Goal: Check status: Check status

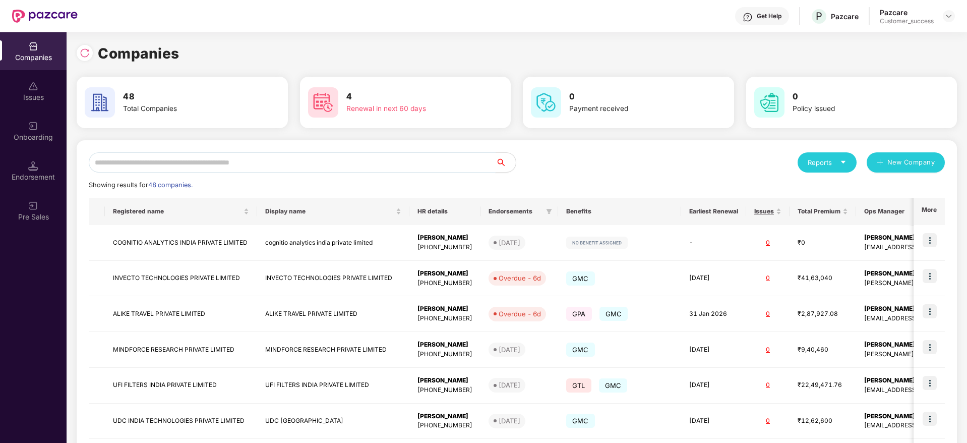
click at [269, 168] on input "text" at bounding box center [292, 162] width 407 height 20
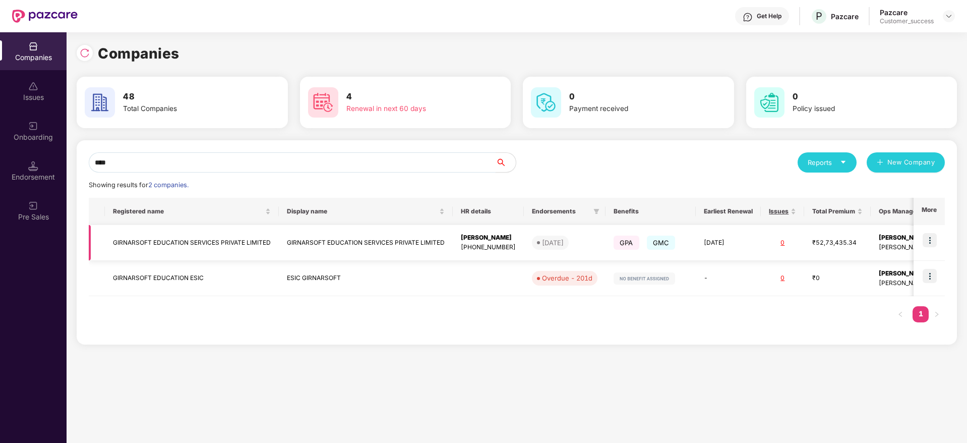
type input "****"
click at [220, 248] on td "GIRNARSOFT EDUCATION SERVICES PRIVATE LIMITED" at bounding box center [192, 243] width 174 height 36
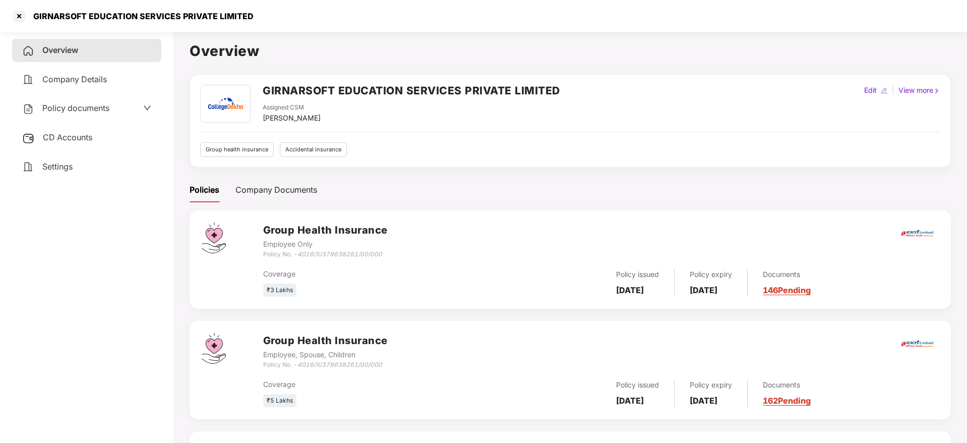
click at [802, 289] on link "146 Pending" at bounding box center [787, 290] width 48 height 10
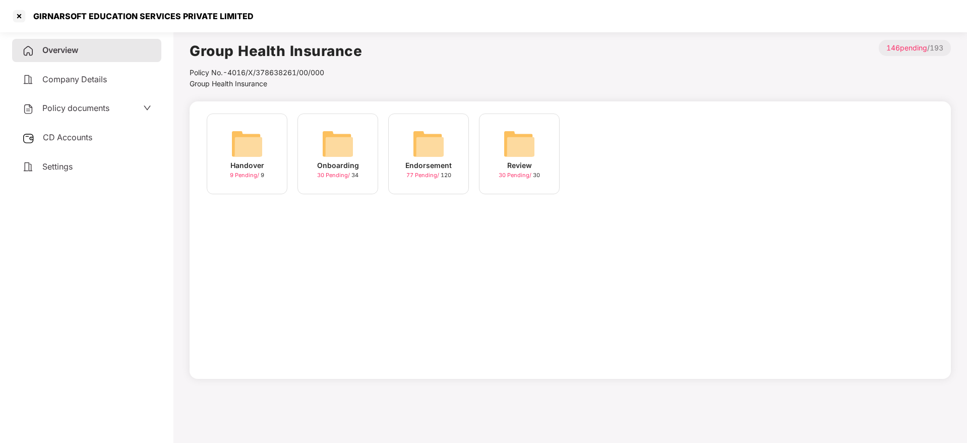
click at [352, 143] on img at bounding box center [338, 144] width 32 height 32
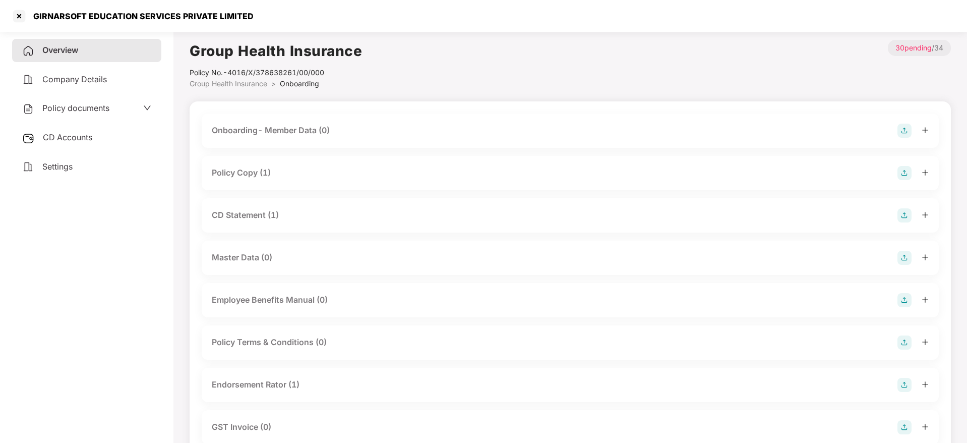
click at [263, 170] on div "Policy Copy (1)" at bounding box center [241, 172] width 59 height 13
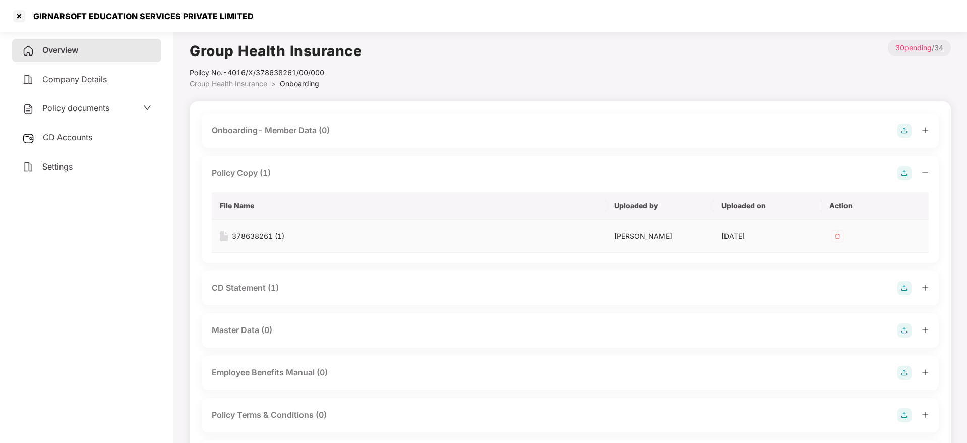
click at [264, 232] on div "378638261 (1)" at bounding box center [258, 235] width 52 height 11
click at [16, 17] on div at bounding box center [19, 16] width 16 height 16
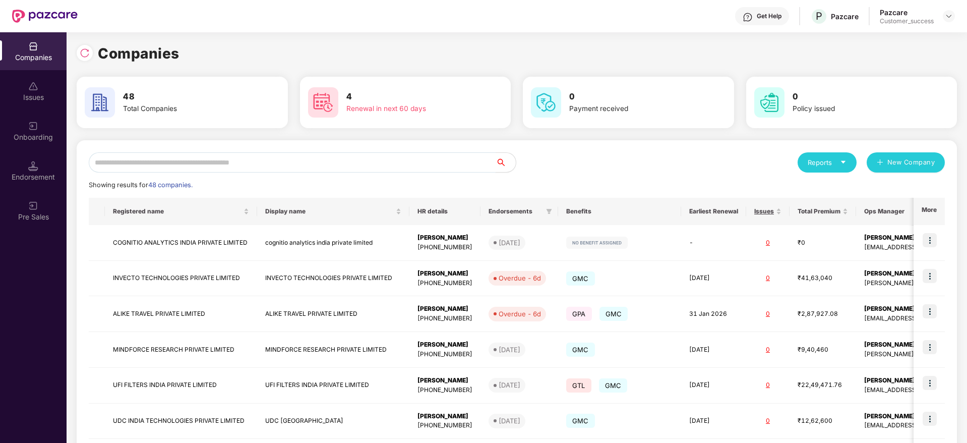
click at [251, 164] on input "text" at bounding box center [292, 162] width 407 height 20
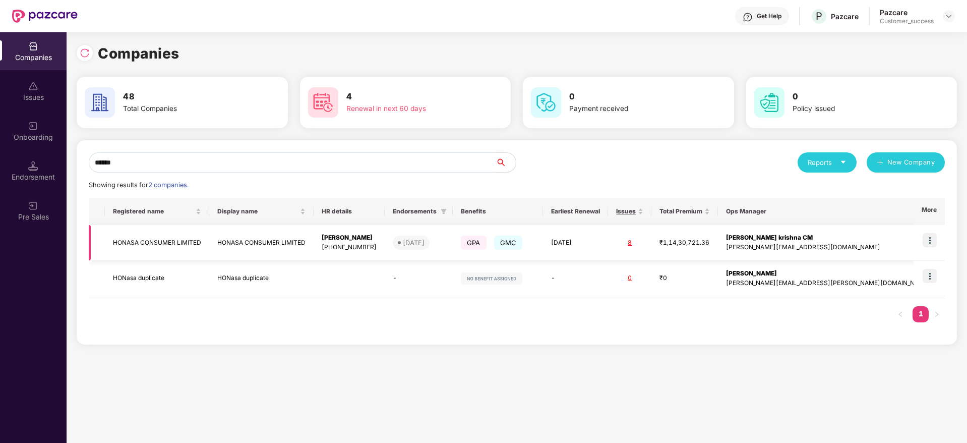
type input "******"
click at [145, 244] on td "HONASA CONSUMER LIMITED" at bounding box center [157, 243] width 104 height 36
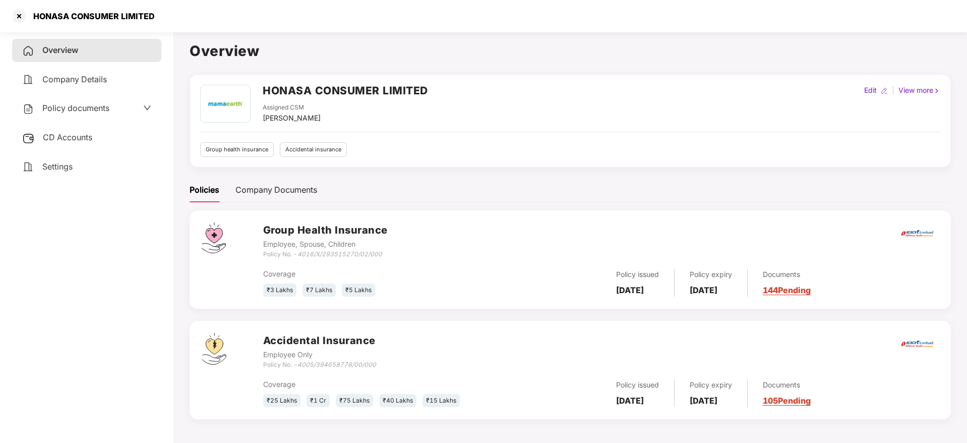
click at [803, 290] on link "144 Pending" at bounding box center [787, 290] width 48 height 10
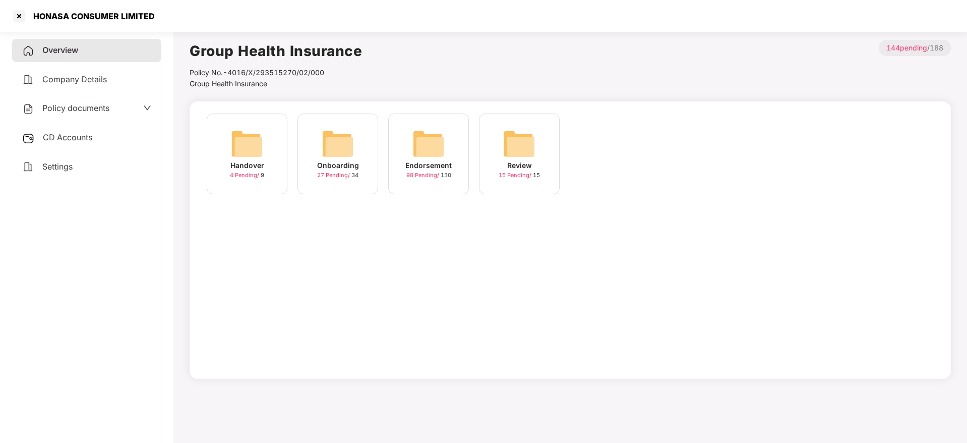
click at [345, 149] on img at bounding box center [338, 144] width 32 height 32
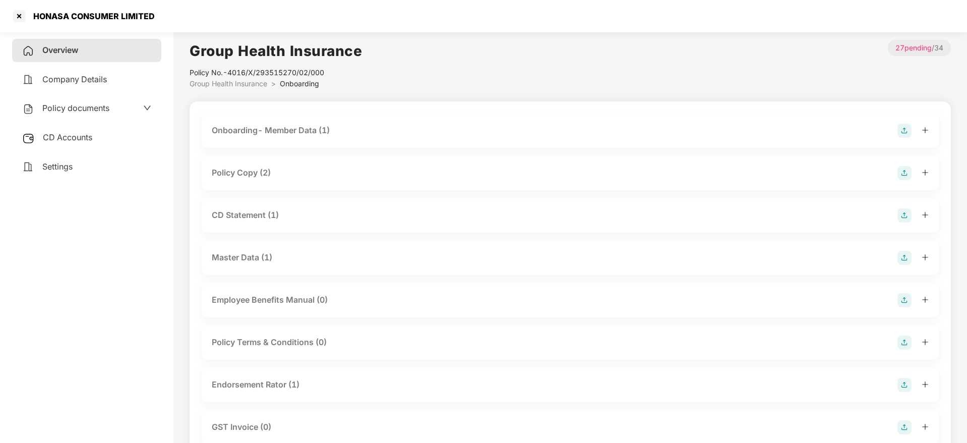
click at [249, 178] on div "Policy Copy (2)" at bounding box center [241, 172] width 59 height 13
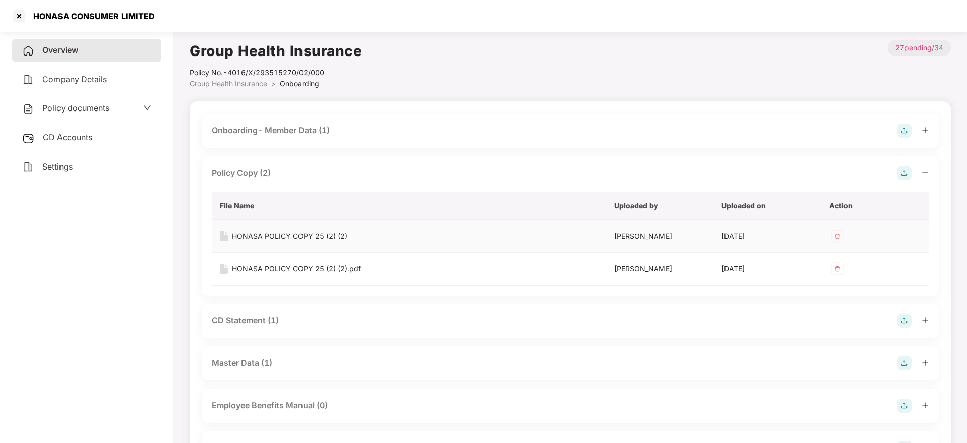
click at [300, 234] on div "HONASA POLICY COPY 25 (2) (2)" at bounding box center [289, 235] width 115 height 11
click at [19, 17] on div at bounding box center [19, 16] width 16 height 16
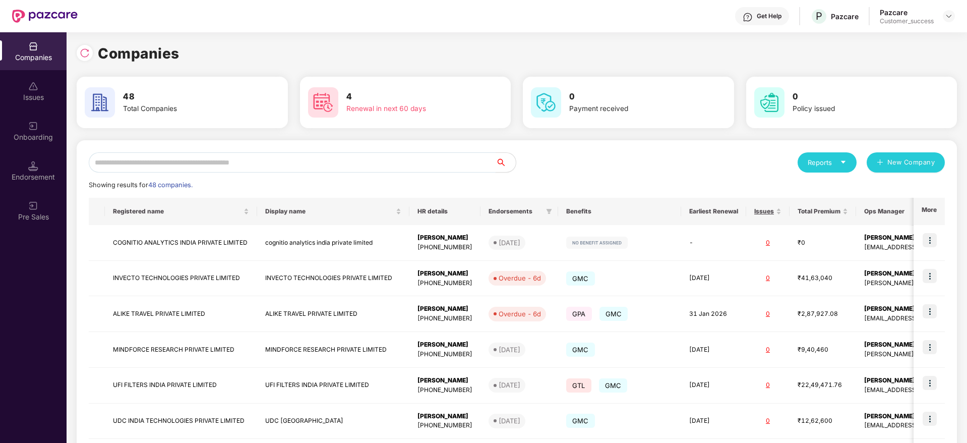
click at [199, 166] on input "text" at bounding box center [292, 162] width 407 height 20
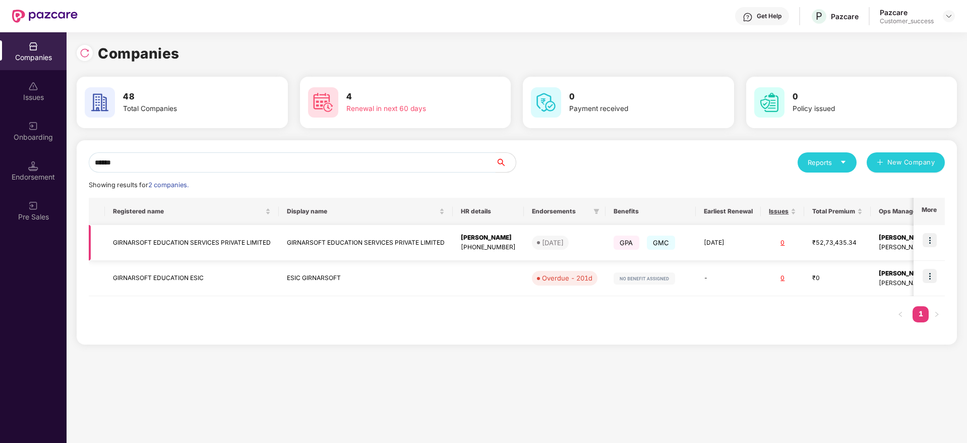
type input "******"
click at [931, 238] on img at bounding box center [929, 240] width 14 height 14
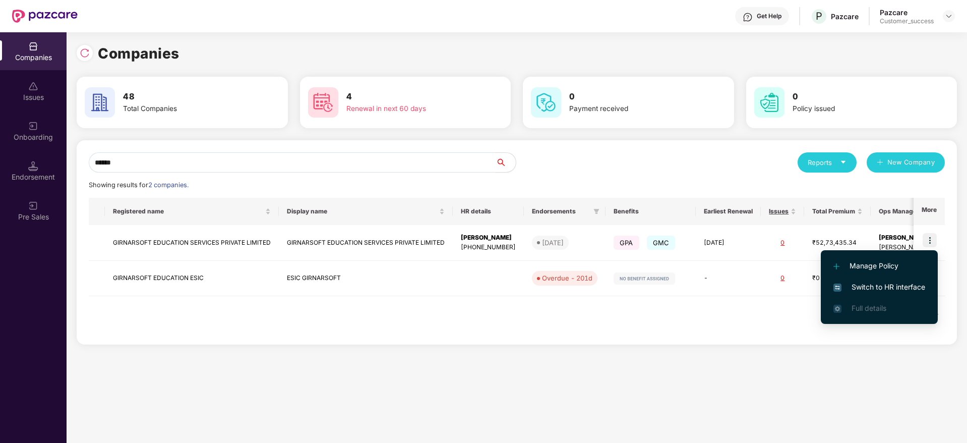
click at [884, 287] on span "Switch to HR interface" at bounding box center [879, 286] width 92 height 11
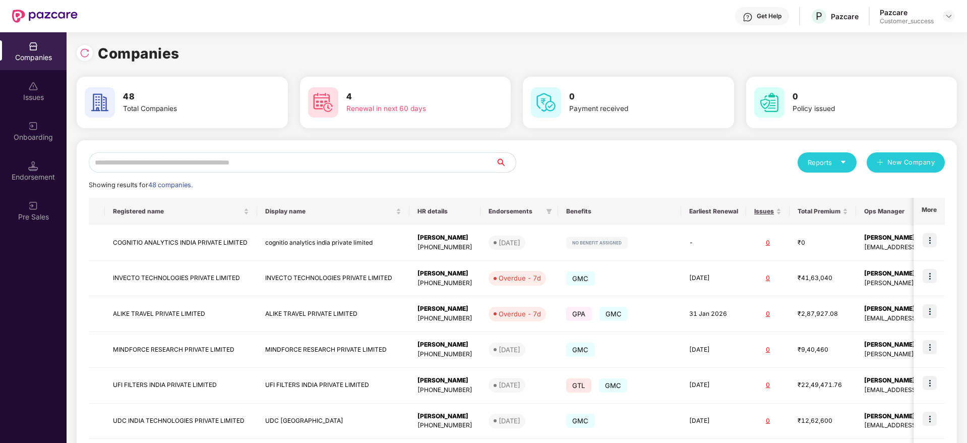
click at [180, 157] on input "text" at bounding box center [292, 162] width 407 height 20
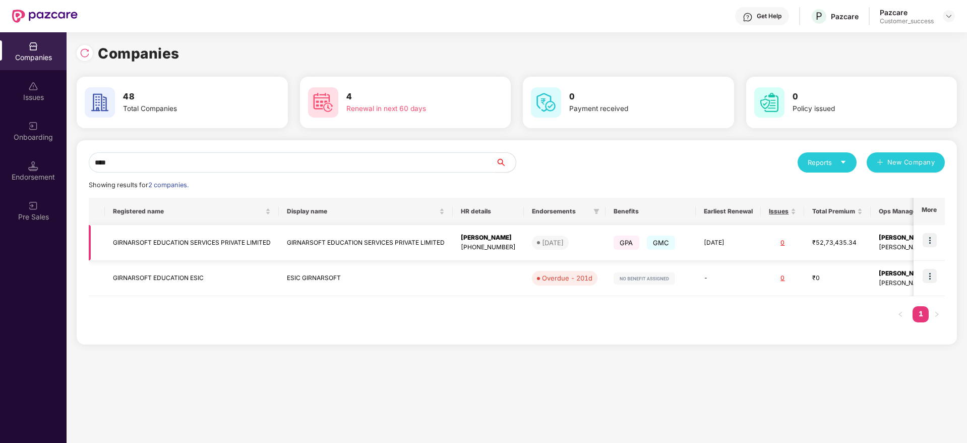
type input "****"
click at [931, 243] on img at bounding box center [929, 240] width 14 height 14
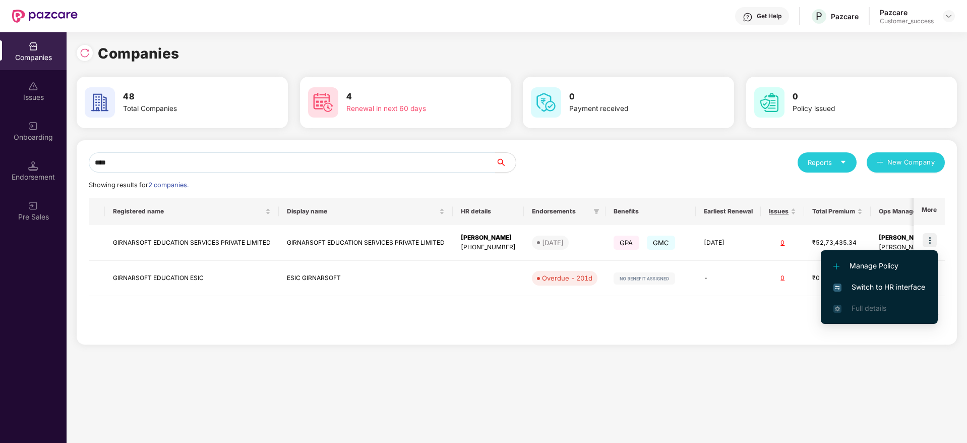
click at [871, 284] on span "Switch to HR interface" at bounding box center [879, 286] width 92 height 11
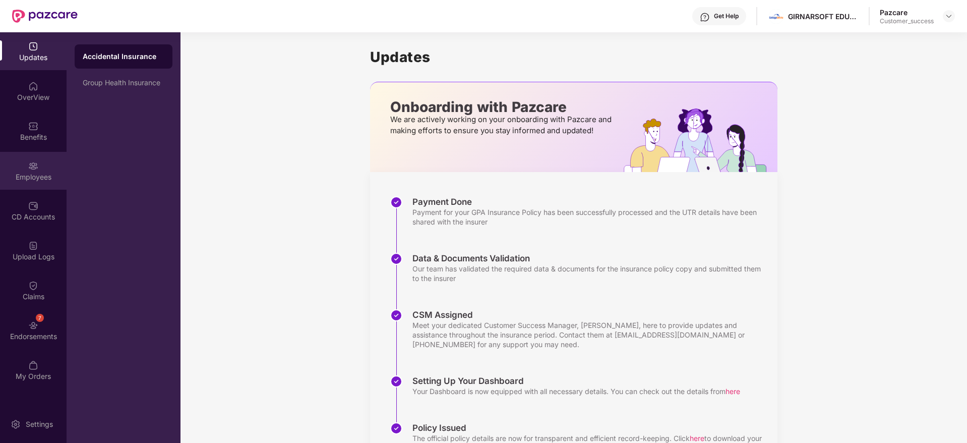
click at [34, 167] on img at bounding box center [33, 166] width 10 height 10
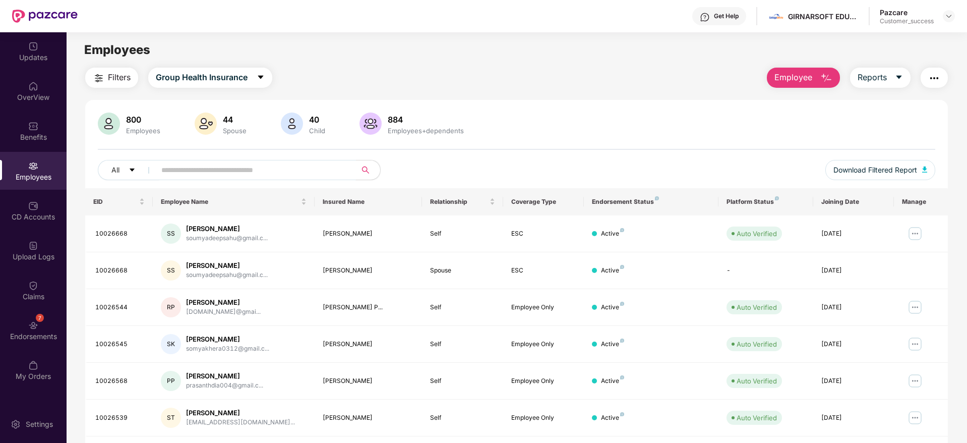
click at [198, 164] on input "text" at bounding box center [251, 169] width 181 height 15
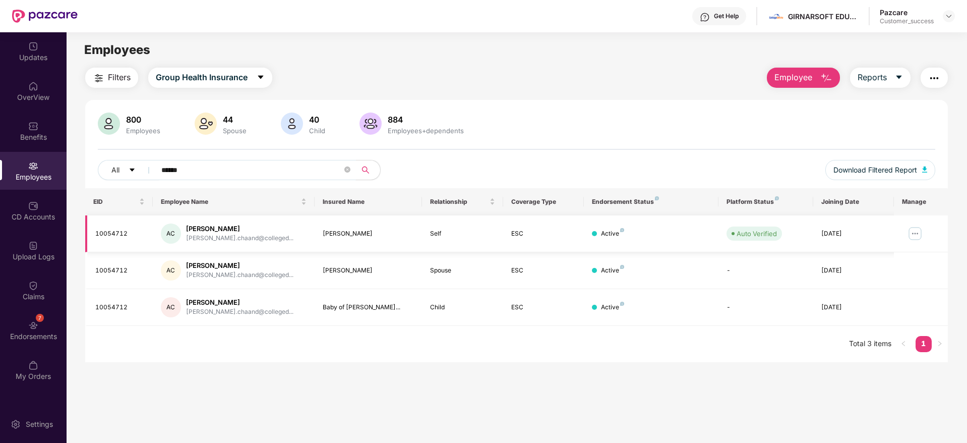
type input "******"
click at [914, 235] on img at bounding box center [915, 233] width 16 height 16
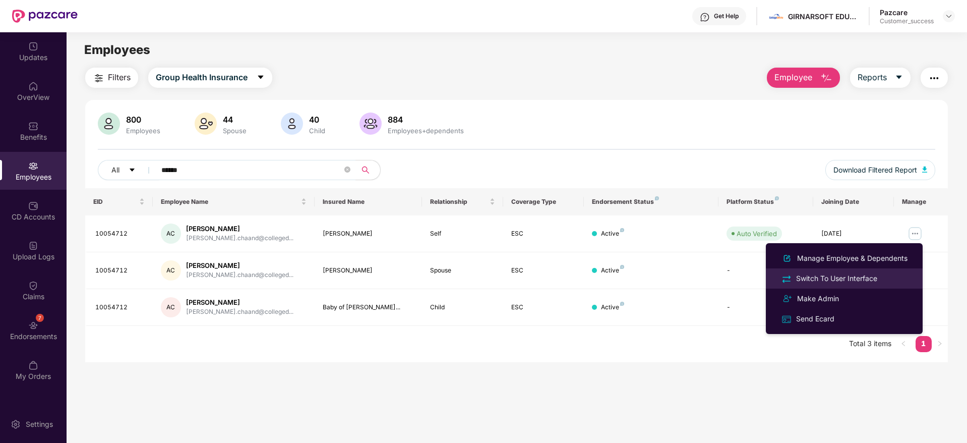
click at [829, 280] on div "Switch To User Interface" at bounding box center [836, 278] width 85 height 11
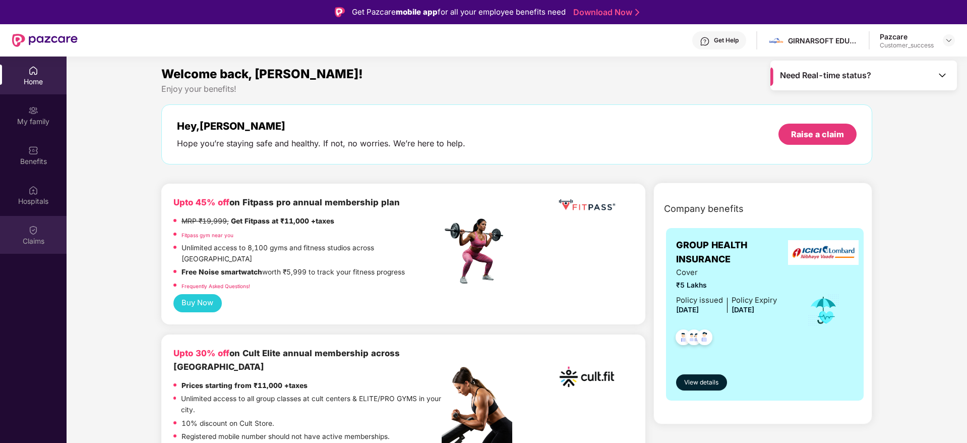
click at [31, 238] on div "Claims" at bounding box center [33, 241] width 67 height 10
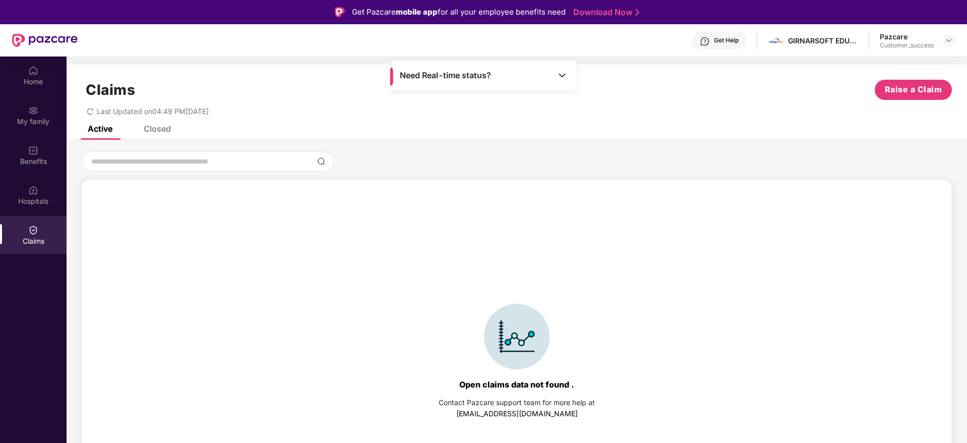
click at [155, 133] on div "Closed" at bounding box center [157, 128] width 27 height 10
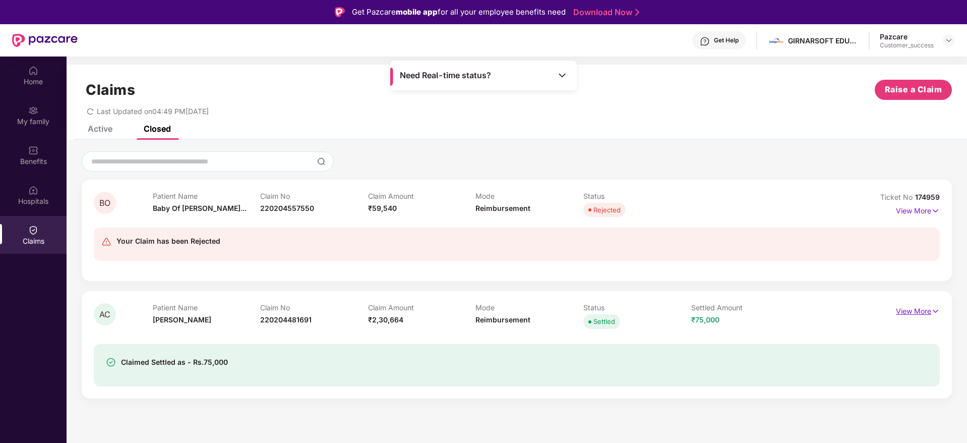
click at [938, 310] on img at bounding box center [935, 310] width 9 height 11
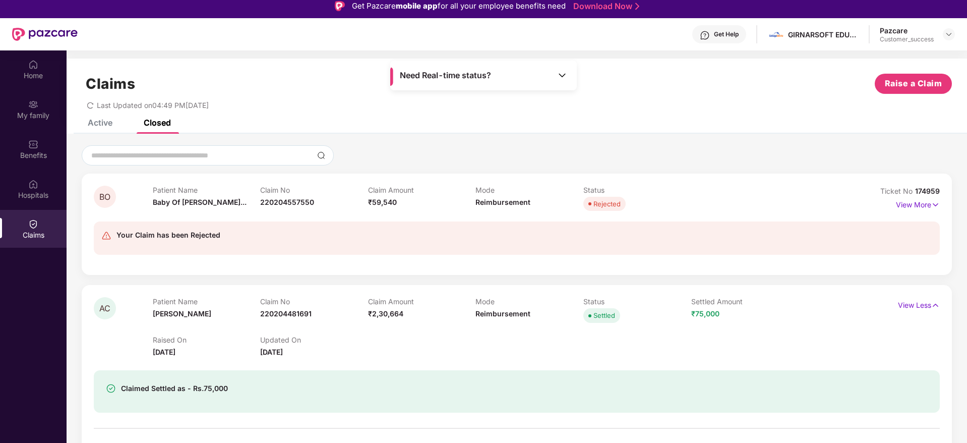
scroll to position [7, 0]
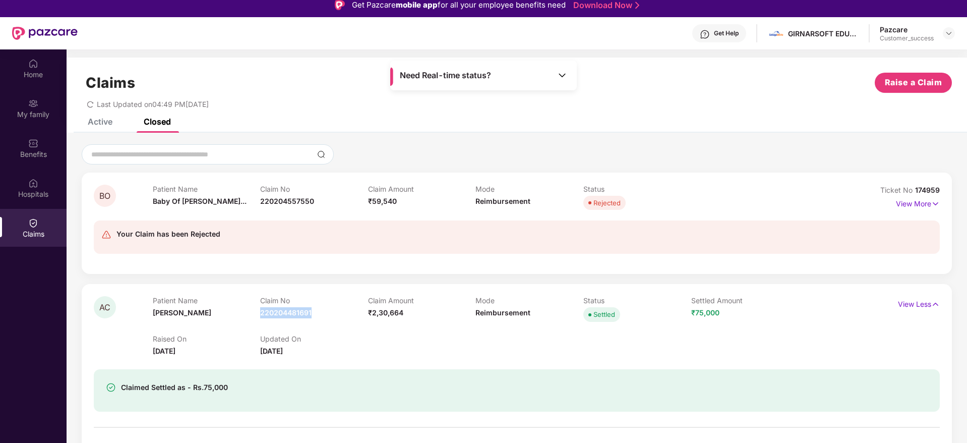
drag, startPoint x: 325, startPoint y: 311, endPoint x: 260, endPoint y: 312, distance: 65.0
click at [260, 312] on div "Claim No 220204481691" at bounding box center [314, 310] width 108 height 28
copy span "220204481691"
click at [38, 115] on div "My family" at bounding box center [33, 114] width 67 height 10
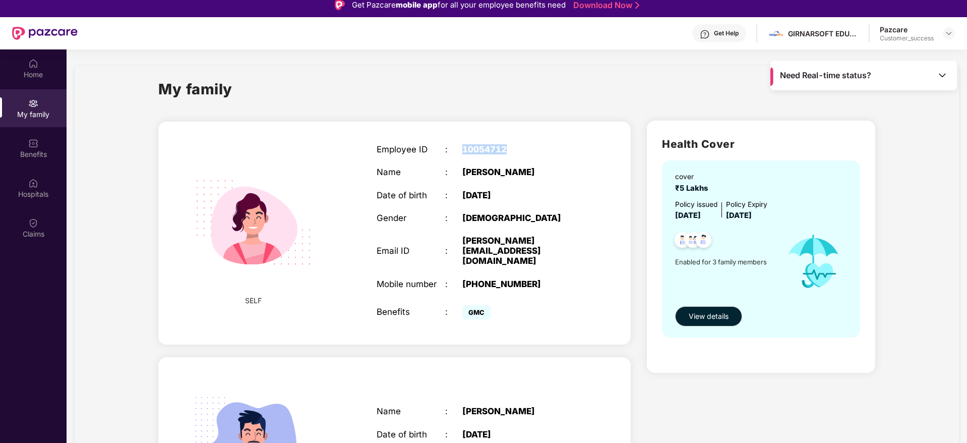
drag, startPoint x: 523, startPoint y: 154, endPoint x: 462, endPoint y: 147, distance: 61.4
click at [462, 147] on div "10054712" at bounding box center [522, 149] width 120 height 10
copy div "10054712"
click at [34, 147] on img at bounding box center [33, 143] width 10 height 10
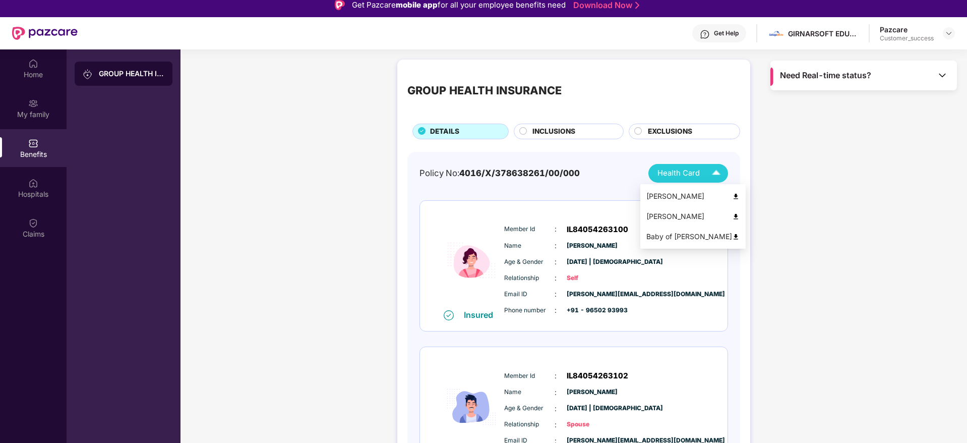
click at [684, 176] on span "Health Card" at bounding box center [678, 173] width 42 height 12
click at [679, 197] on div "Anjani Chaand" at bounding box center [692, 196] width 93 height 11
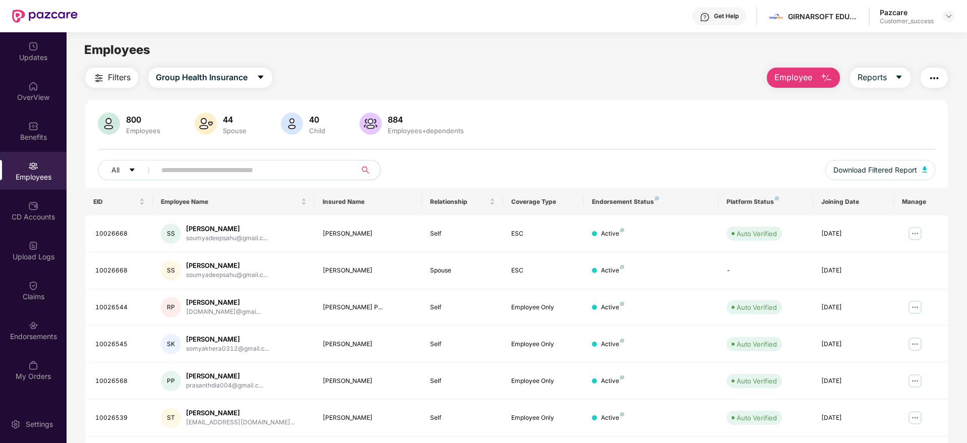
click at [246, 161] on span at bounding box center [252, 170] width 207 height 20
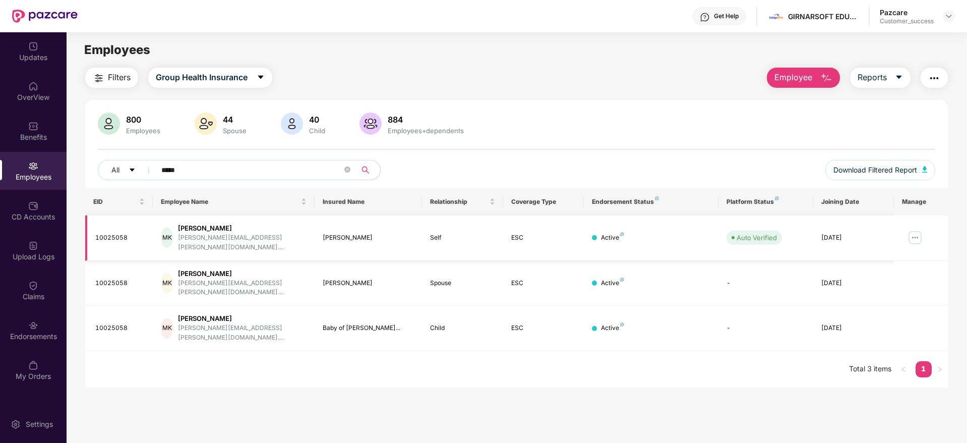
type input "*****"
click at [915, 230] on img at bounding box center [915, 237] width 16 height 16
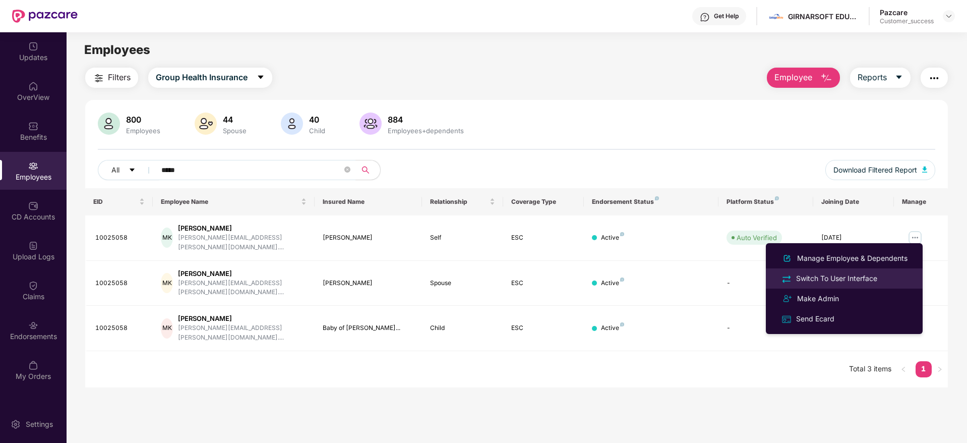
click at [838, 274] on div "Switch To User Interface" at bounding box center [836, 278] width 85 height 11
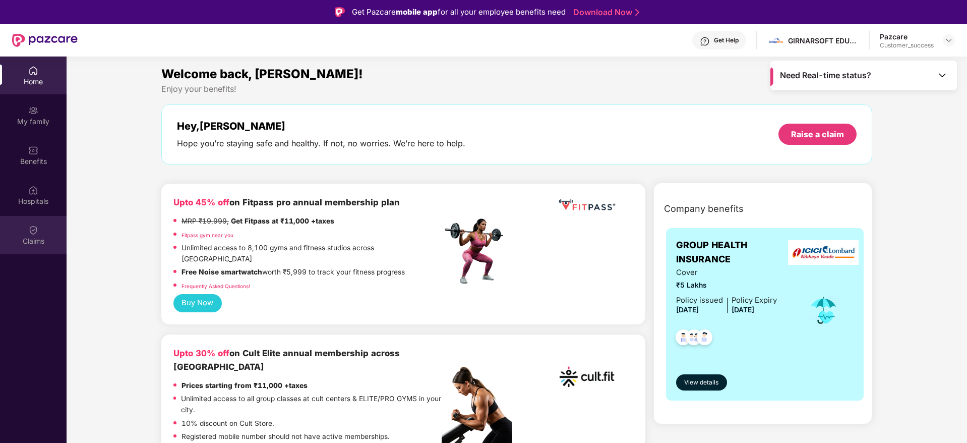
click at [40, 237] on div "Claims" at bounding box center [33, 241] width 67 height 10
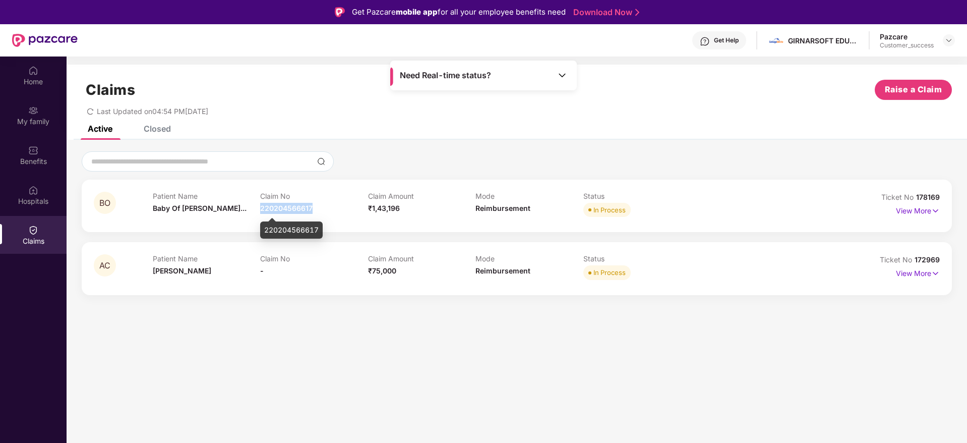
drag, startPoint x: 321, startPoint y: 205, endPoint x: 261, endPoint y: 211, distance: 60.3
click at [261, 211] on div "Claim No 220204566617" at bounding box center [314, 206] width 108 height 28
copy span "220204566617"
click at [152, 128] on div "Closed" at bounding box center [157, 128] width 27 height 10
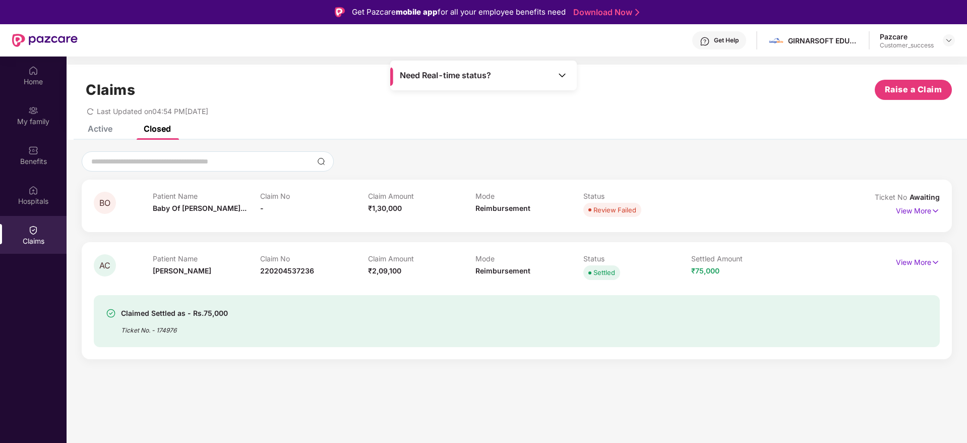
click at [100, 132] on div "Active" at bounding box center [100, 128] width 25 height 10
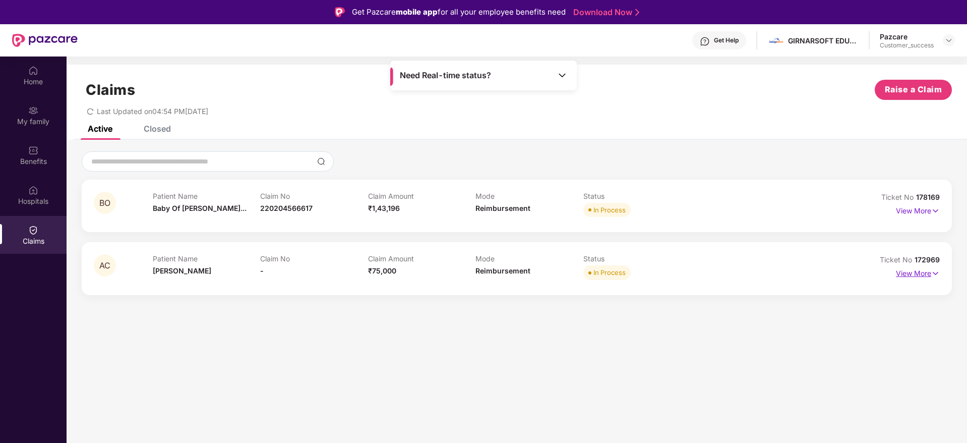
click at [937, 272] on img at bounding box center [935, 273] width 9 height 11
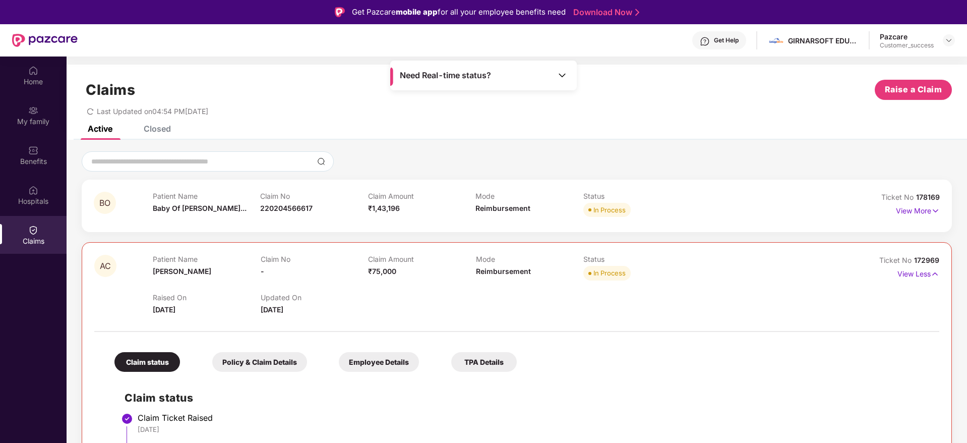
click at [163, 121] on div "Claims Raise a Claim Last Updated on 04:54 PM, 27 Sep 2025" at bounding box center [517, 95] width 900 height 61
click at [158, 130] on div "Closed" at bounding box center [157, 128] width 27 height 10
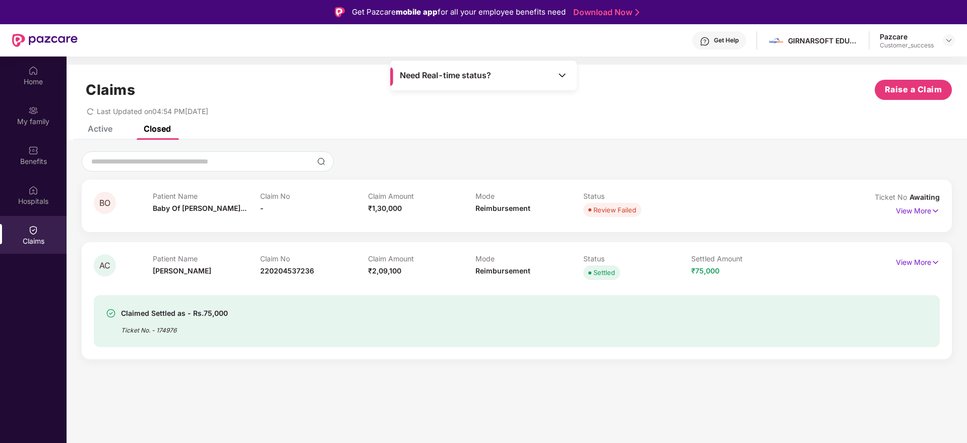
click at [99, 128] on div "Active" at bounding box center [100, 128] width 25 height 10
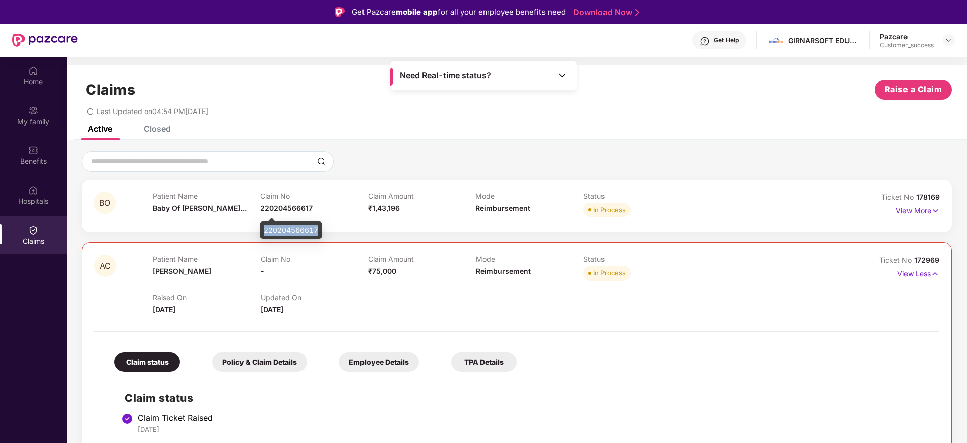
drag, startPoint x: 264, startPoint y: 232, endPoint x: 317, endPoint y: 234, distance: 53.0
click at [317, 234] on div "220204566617" at bounding box center [291, 229] width 62 height 17
click at [314, 122] on div "Claims Raise a Claim Last Updated on 04:54 PM, 27 Sep 2025" at bounding box center [517, 95] width 900 height 61
click at [159, 126] on div "Closed" at bounding box center [157, 128] width 27 height 10
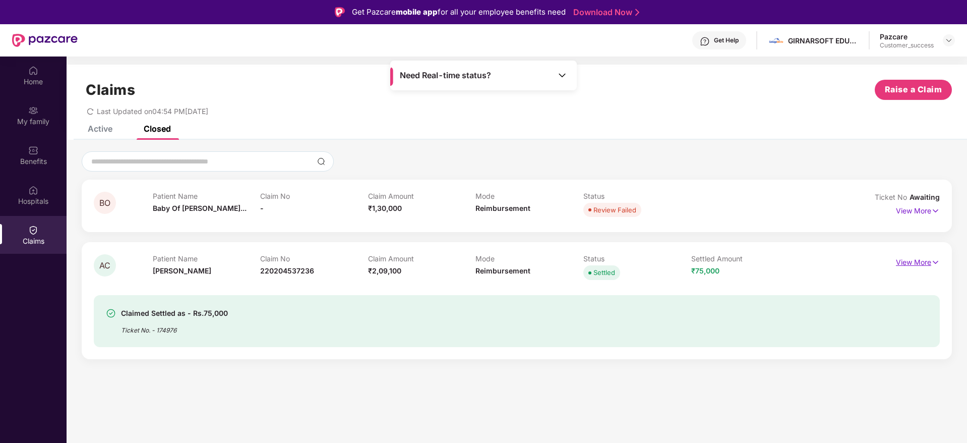
click at [930, 258] on p "View More" at bounding box center [918, 261] width 44 height 14
